Goal: Transaction & Acquisition: Download file/media

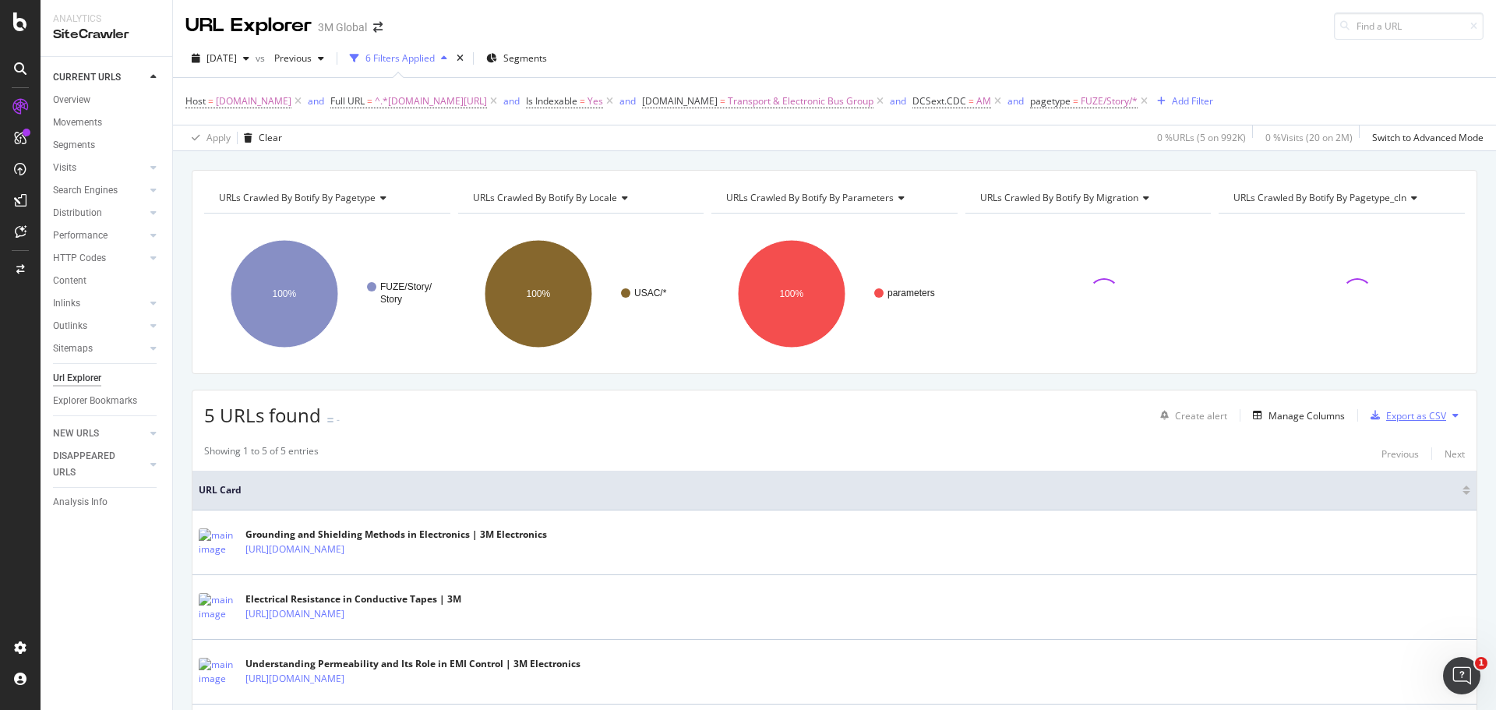
click at [1424, 404] on div "Export as CSV" at bounding box center [1405, 415] width 82 height 23
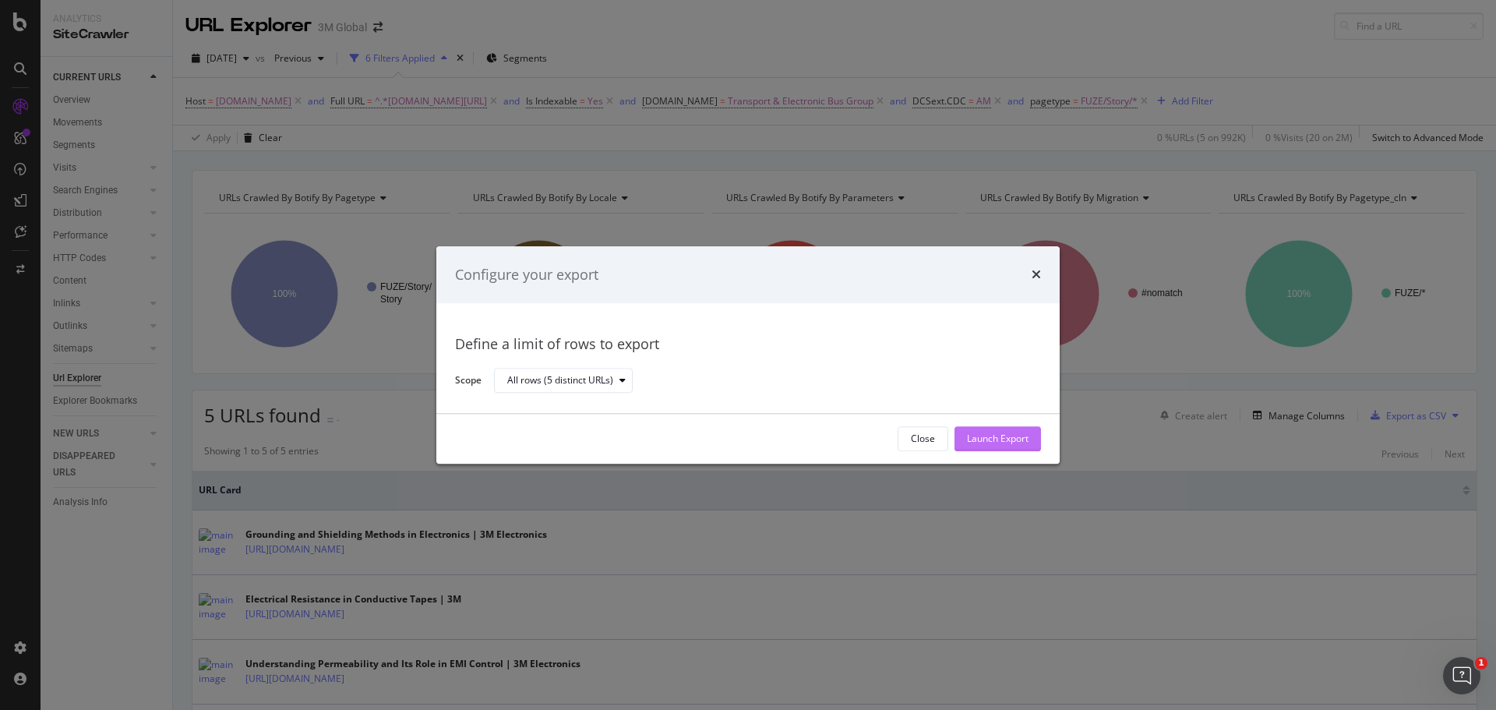
click at [974, 431] on div "Launch Export" at bounding box center [998, 438] width 62 height 23
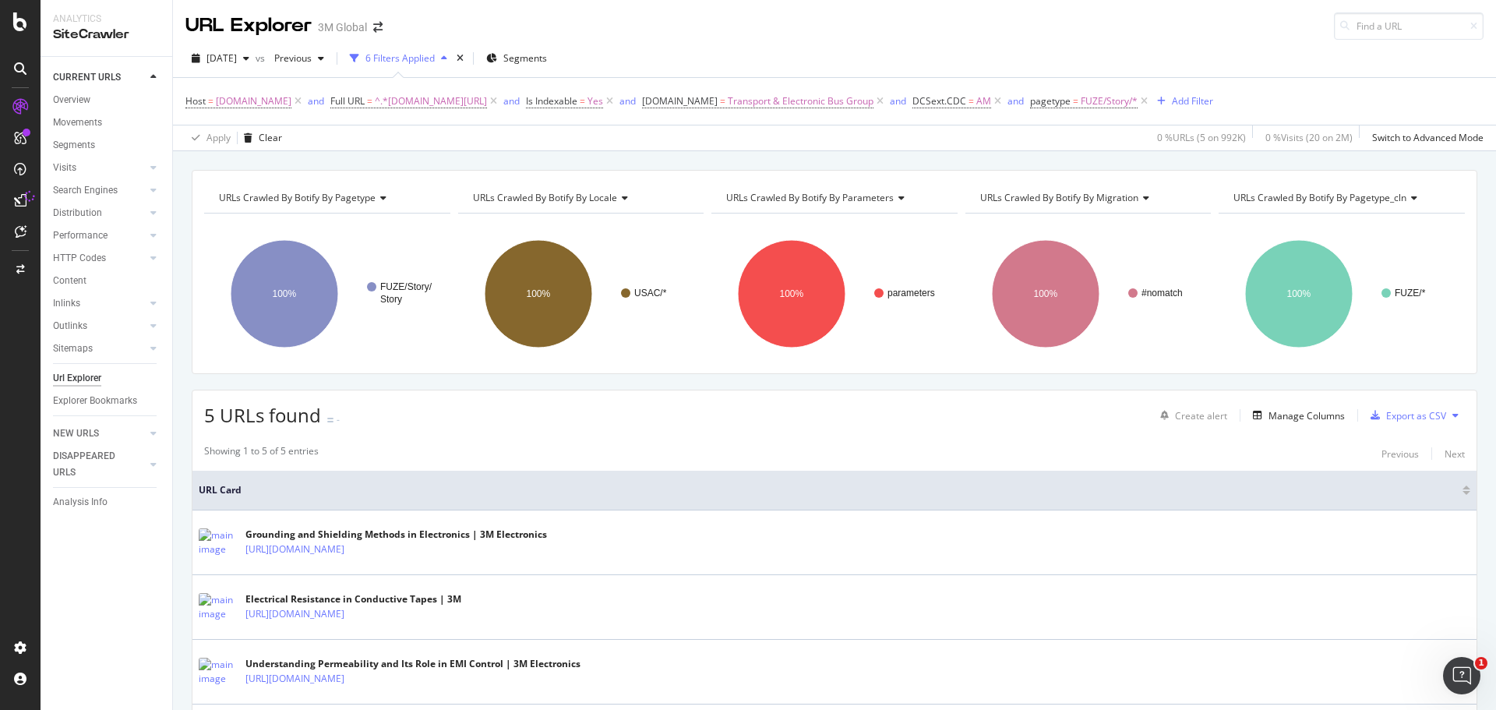
click at [1452, 411] on icon at bounding box center [1455, 415] width 6 height 9
click at [1380, 417] on span "Export XML Sitemaps" at bounding box center [1376, 416] width 92 height 14
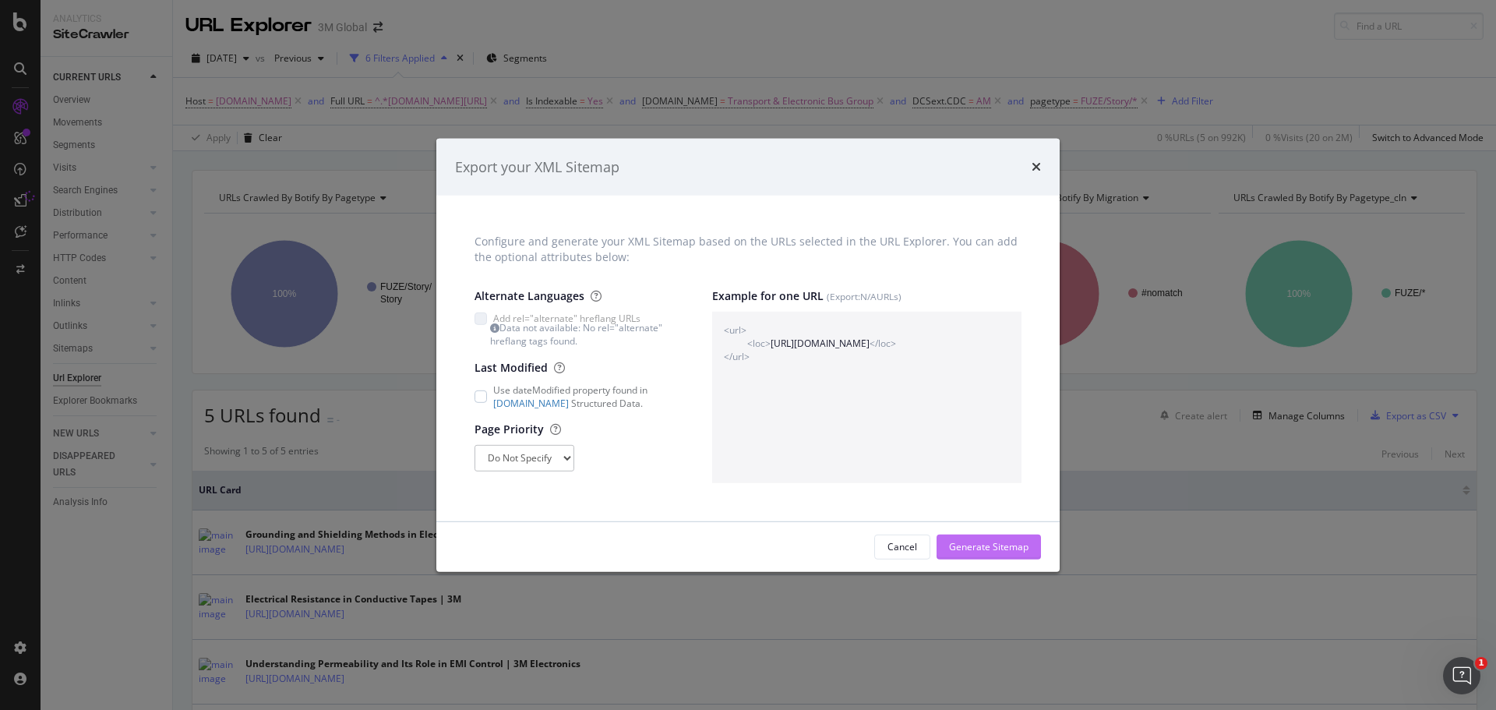
click at [972, 547] on div "Generate Sitemap" at bounding box center [988, 546] width 79 height 13
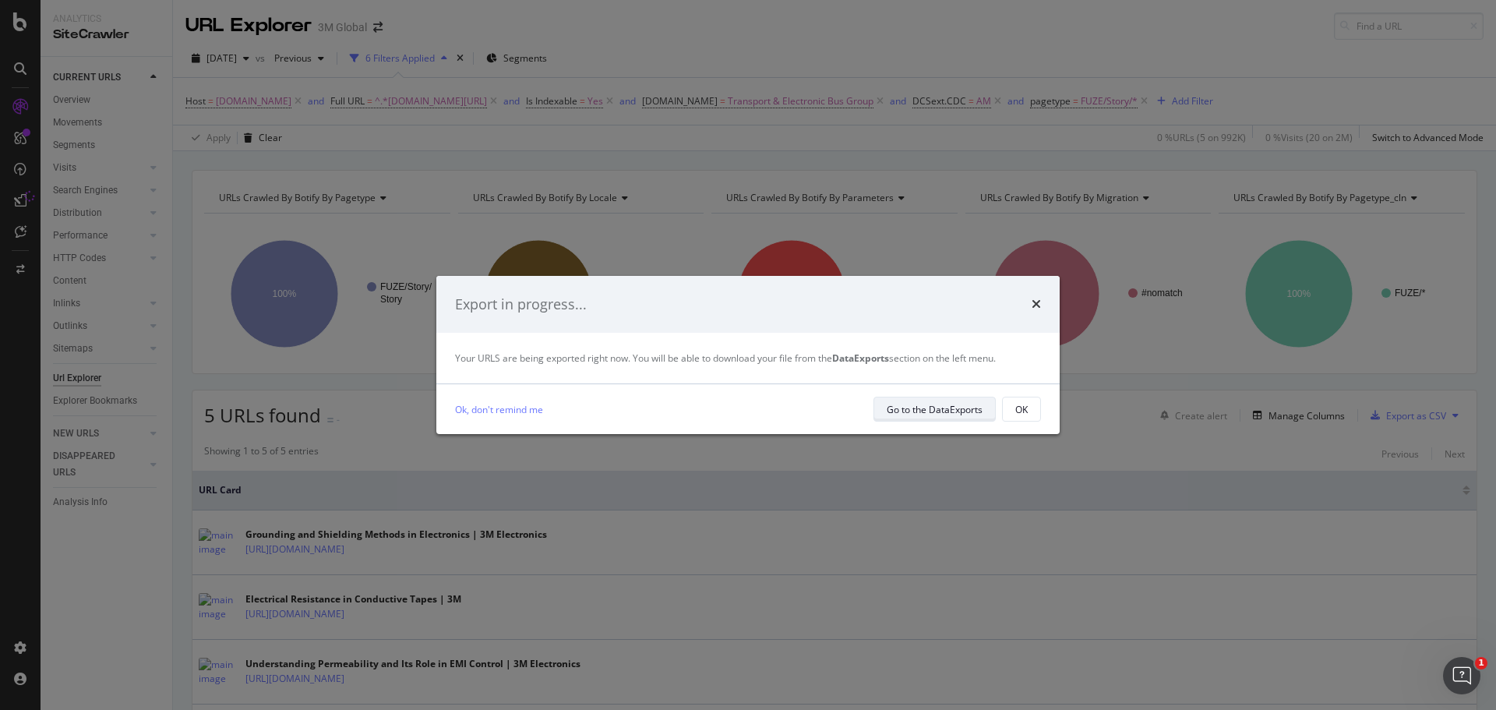
click at [950, 410] on div "Go to the DataExports" at bounding box center [935, 409] width 96 height 13
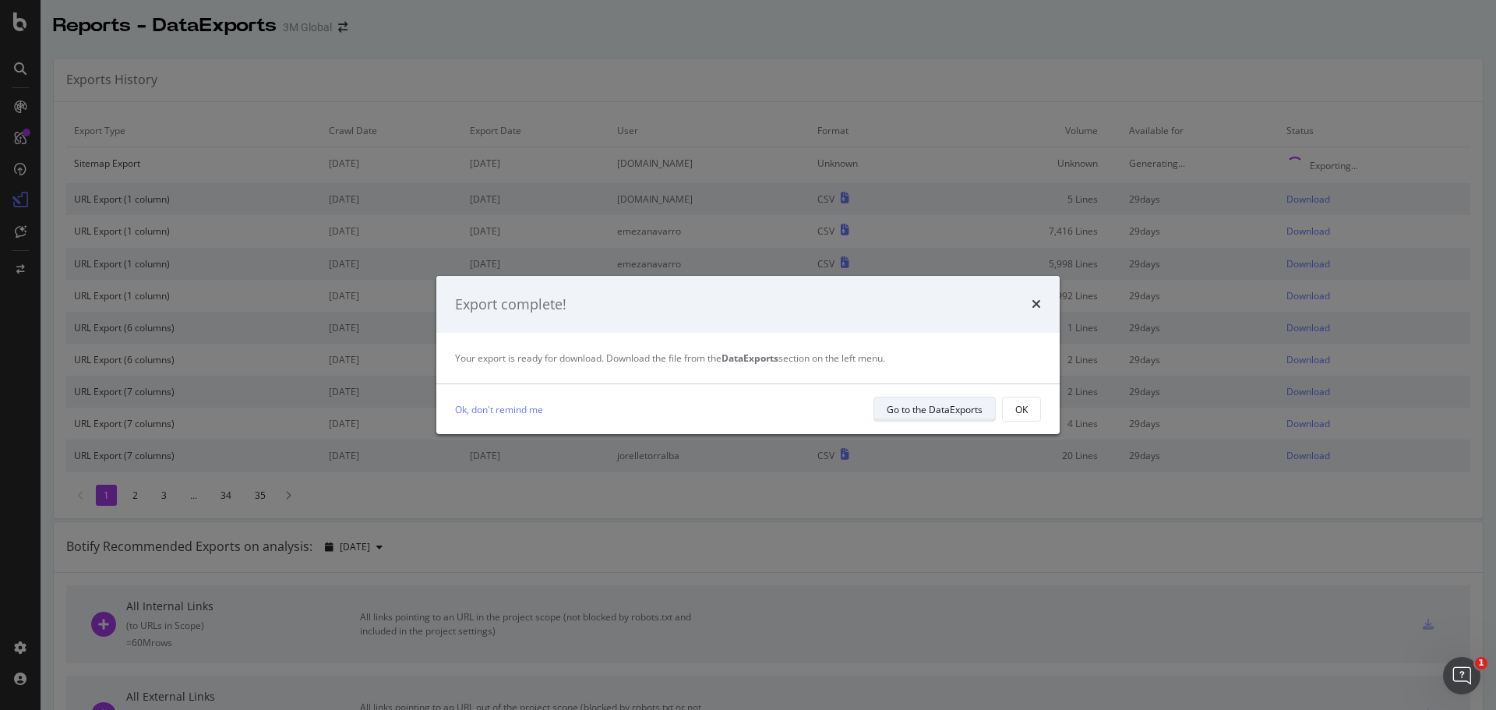
click at [976, 411] on div "Go to the DataExports" at bounding box center [935, 409] width 96 height 13
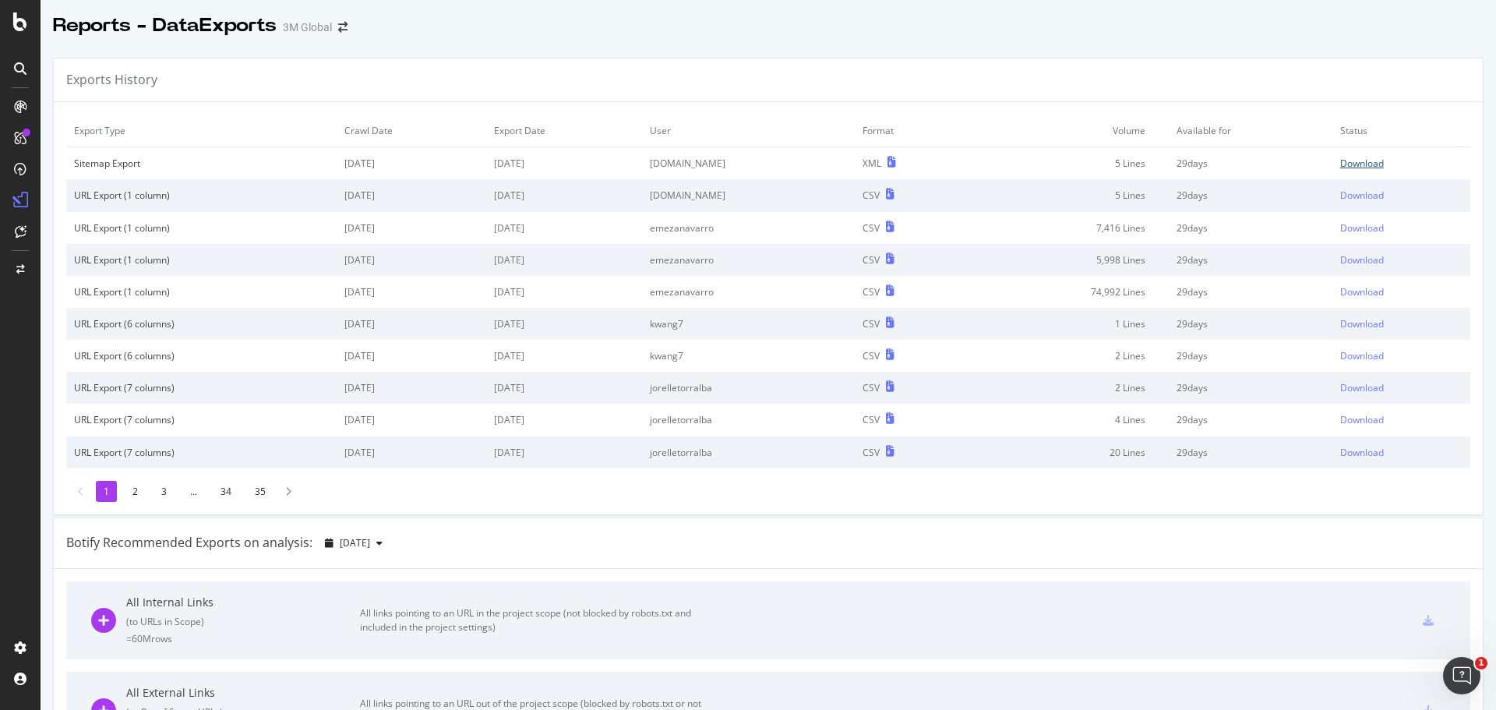
click at [1340, 163] on div "Download" at bounding box center [1362, 163] width 44 height 13
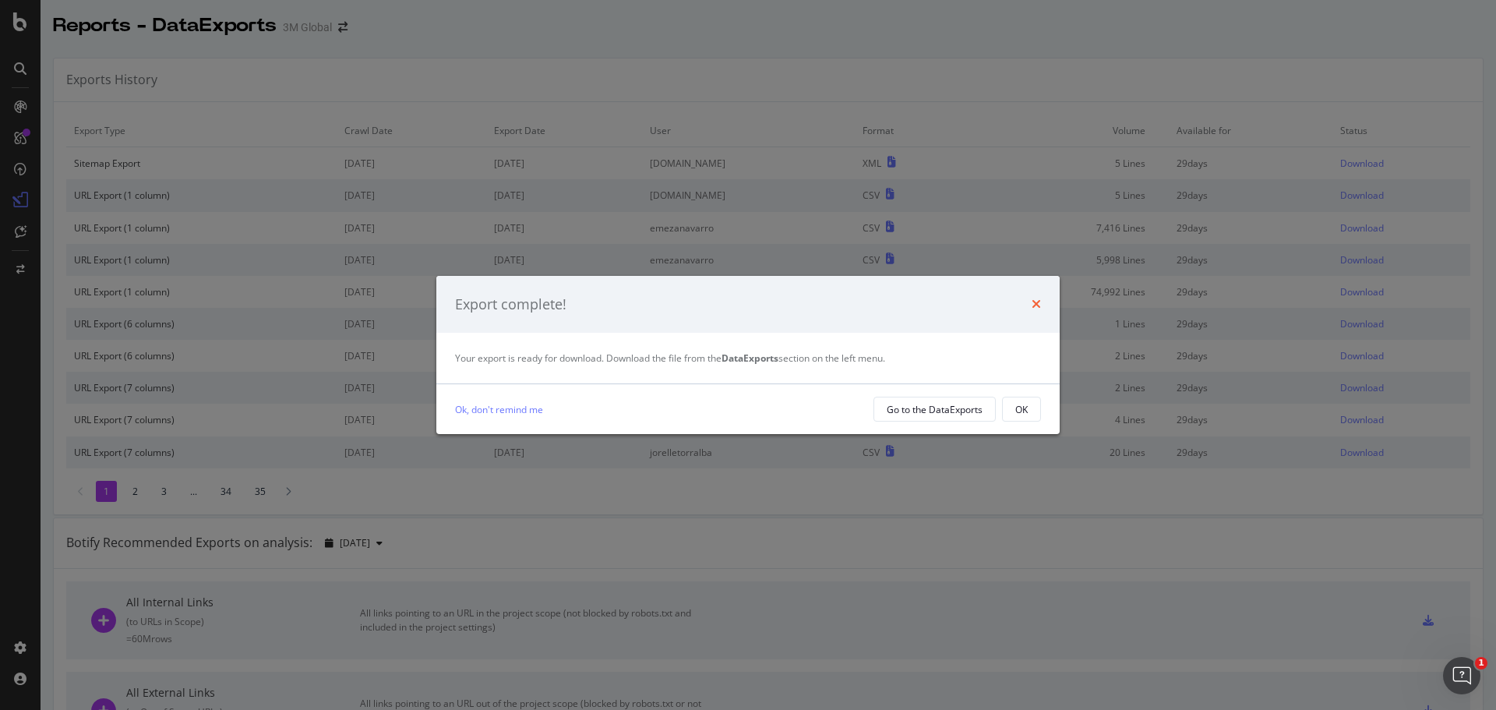
click at [1036, 300] on icon "times" at bounding box center [1036, 304] width 9 height 12
